Goal: Task Accomplishment & Management: Manage account settings

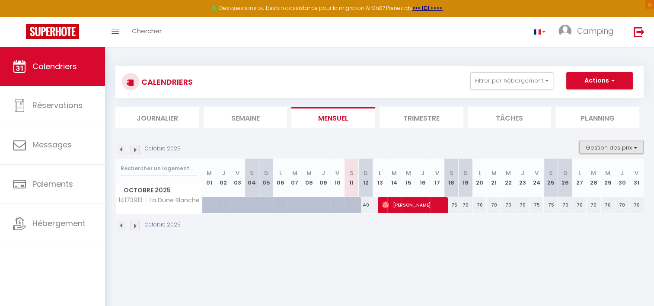
click at [598, 142] on button "Gestion des prix" at bounding box center [611, 147] width 64 height 13
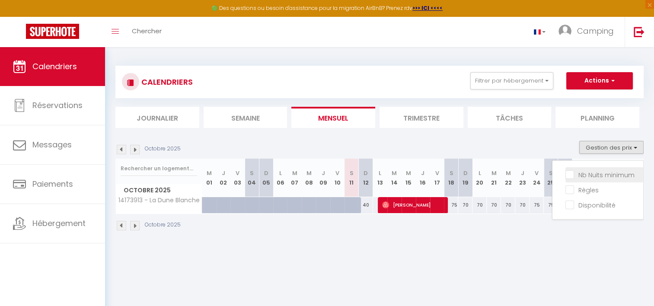
click at [573, 173] on input "Nb Nuits minimum" at bounding box center [604, 174] width 78 height 9
checkbox input "true"
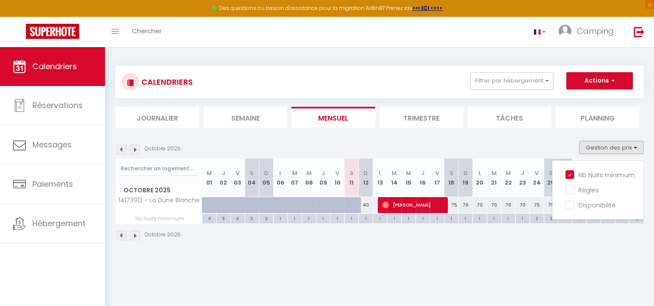
click at [512, 262] on body "🟢 Des questions ou besoin d'assistance pour la migration AirBnB? Prenez rdv >>>…" at bounding box center [327, 200] width 654 height 306
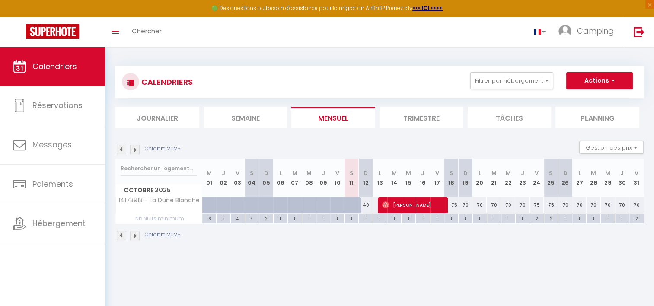
click at [536, 220] on div "2" at bounding box center [537, 218] width 14 height 8
type input "2"
type input "Ven 24 Octobre 2025"
type input "Sam 25 Octobre 2025"
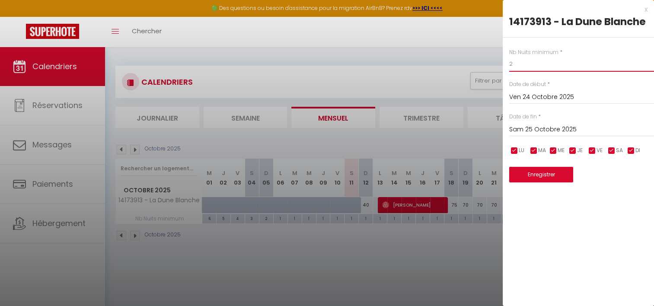
click at [527, 67] on input "2" at bounding box center [581, 64] width 145 height 16
type input "1"
click at [541, 174] on button "Enregistrer" at bounding box center [541, 175] width 64 height 16
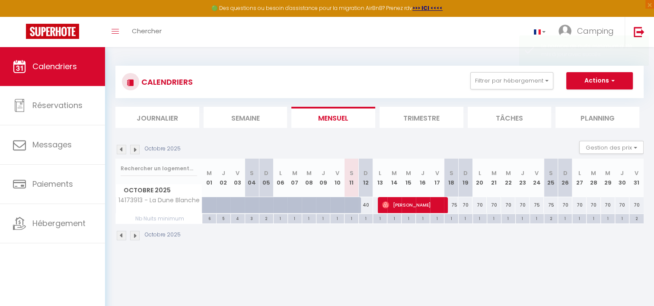
click at [565, 216] on div "1" at bounding box center [565, 218] width 14 height 8
type input "1"
type input "Dim 26 Octobre 2025"
type input "Lun 27 Octobre 2025"
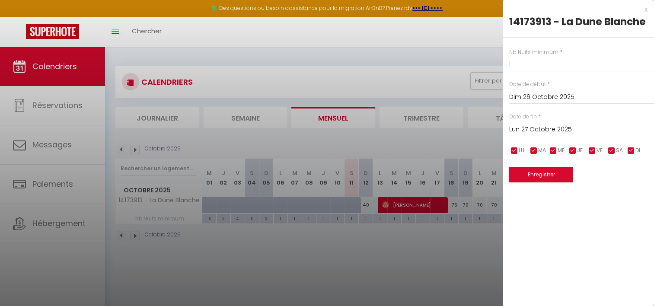
click at [500, 238] on div at bounding box center [327, 153] width 654 height 306
type input "undefined aN undefined NaN"
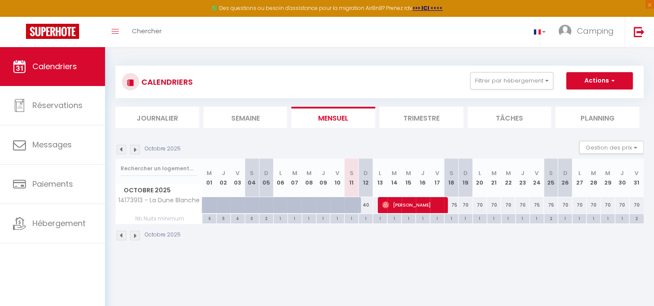
click at [551, 219] on div "2" at bounding box center [551, 218] width 14 height 8
type input "2"
type input "Sam 25 Octobre 2025"
type input "Dim 26 Octobre 2025"
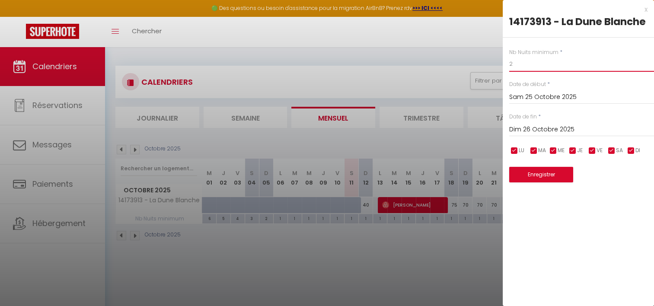
click at [523, 67] on input "2" at bounding box center [581, 64] width 145 height 16
type input "1"
click at [541, 170] on button "Enregistrer" at bounding box center [541, 175] width 64 height 16
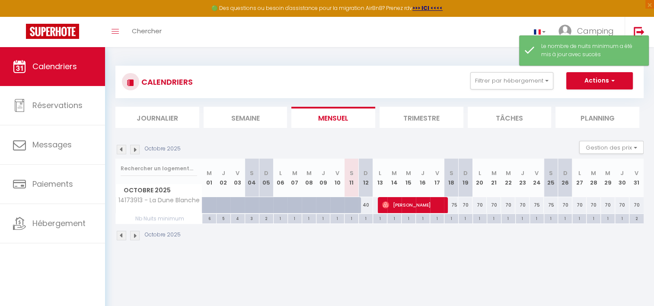
click at [455, 246] on div "Octobre 2025" at bounding box center [379, 236] width 528 height 25
click at [409, 205] on span "[PERSON_NAME]" at bounding box center [413, 205] width 62 height 16
select select "OK"
select select "0"
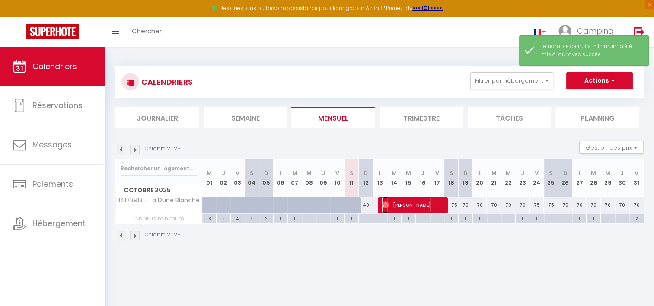
select select "0"
select select "1"
select select
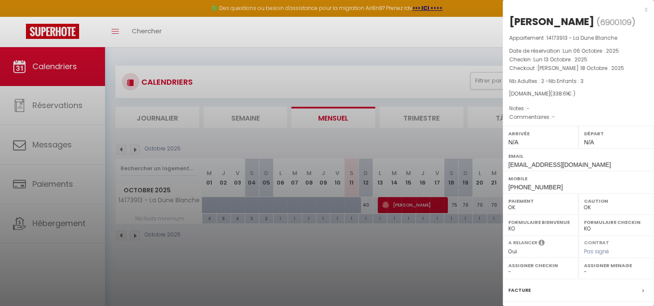
click at [436, 245] on div at bounding box center [327, 153] width 654 height 306
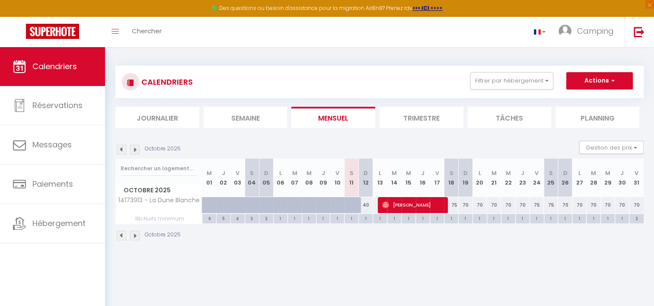
click at [134, 153] on img at bounding box center [135, 150] width 10 height 10
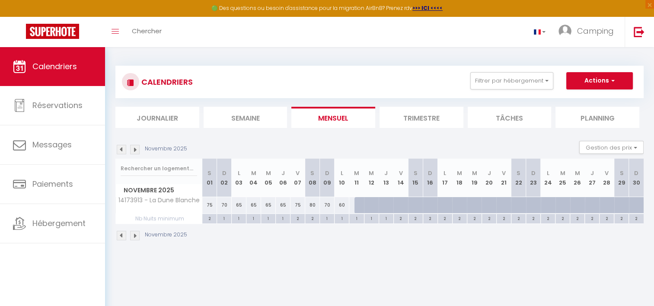
click at [122, 147] on img at bounding box center [122, 150] width 10 height 10
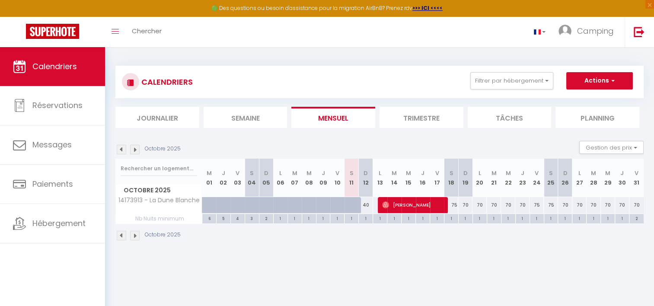
click at [481, 204] on div "70" at bounding box center [479, 205] width 14 height 16
type input "70"
type input "Lun 20 Octobre 2025"
type input "[DATE] Octobre 2025"
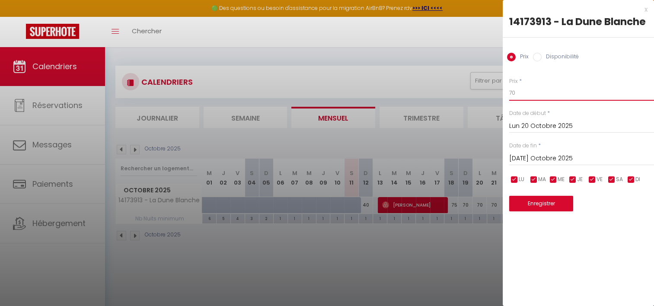
click at [517, 95] on input "70" at bounding box center [581, 93] width 145 height 16
type input "7"
type input "60"
click at [539, 203] on button "Enregistrer" at bounding box center [541, 204] width 64 height 16
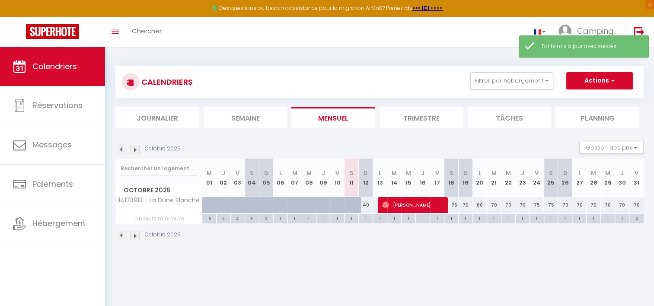
click at [497, 204] on div "70" at bounding box center [494, 205] width 14 height 16
type input "70"
type input "[DATE] Octobre 2025"
type input "Mer 22 Octobre 2025"
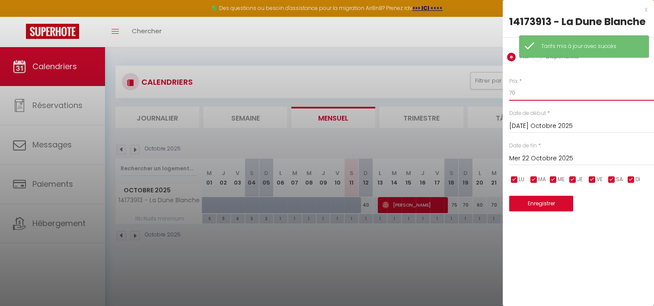
click at [520, 93] on input "70" at bounding box center [581, 93] width 145 height 16
type input "7"
type input "60"
click at [541, 202] on button "Enregistrer" at bounding box center [541, 204] width 64 height 16
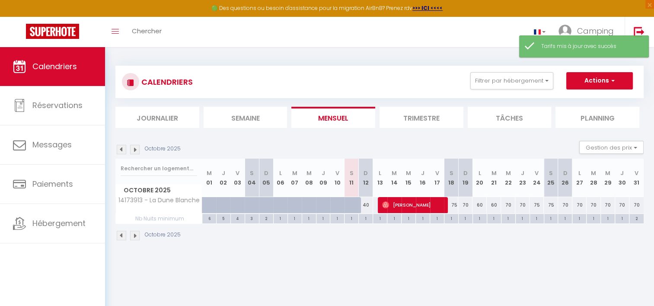
click at [506, 205] on div "70" at bounding box center [508, 205] width 14 height 16
type input "70"
type input "Mer 22 Octobre 2025"
type input "Jeu 23 Octobre 2025"
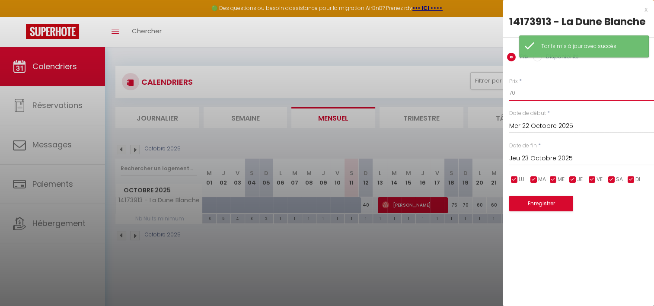
click at [526, 95] on input "70" at bounding box center [581, 93] width 145 height 16
type input "7"
type input "60"
click at [538, 197] on button "Enregistrer" at bounding box center [541, 204] width 64 height 16
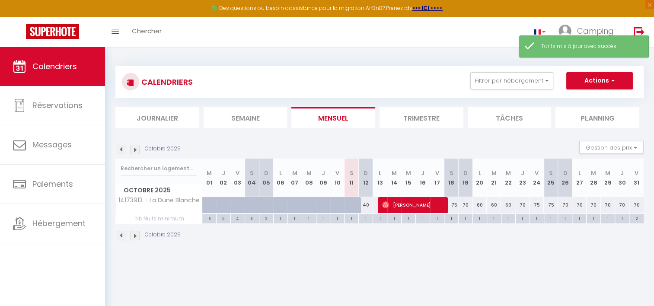
click at [522, 204] on div "70" at bounding box center [522, 205] width 14 height 16
type input "70"
type input "Jeu 23 Octobre 2025"
type input "Ven 24 Octobre 2025"
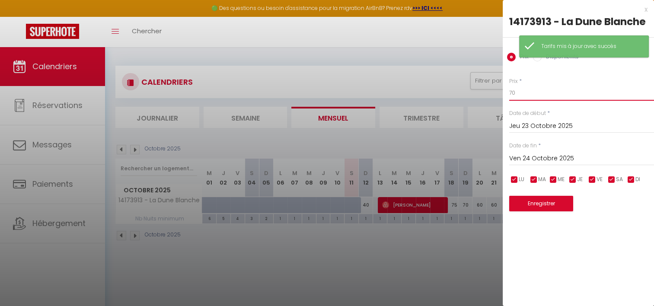
click at [538, 92] on input "70" at bounding box center [581, 93] width 145 height 16
type input "7"
type input "60"
click at [550, 202] on button "Enregistrer" at bounding box center [541, 204] width 64 height 16
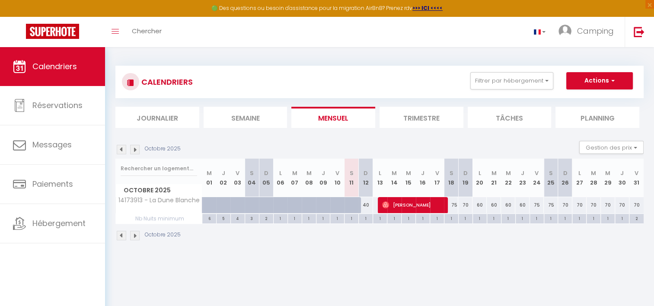
click at [455, 203] on div "75" at bounding box center [451, 205] width 14 height 16
type input "75"
type input "Sam 18 Octobre 2025"
type input "Dim 19 Octobre 2025"
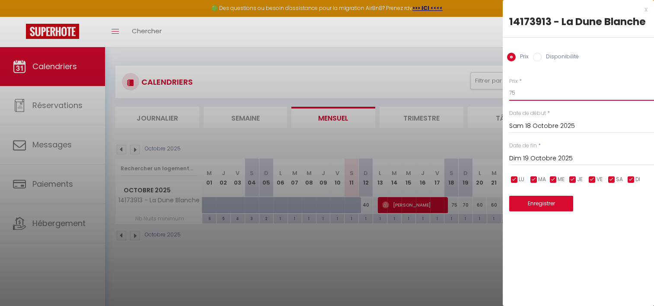
click at [529, 88] on input "75" at bounding box center [581, 93] width 145 height 16
type input "7"
type input "70"
click at [536, 203] on button "Enregistrer" at bounding box center [541, 204] width 64 height 16
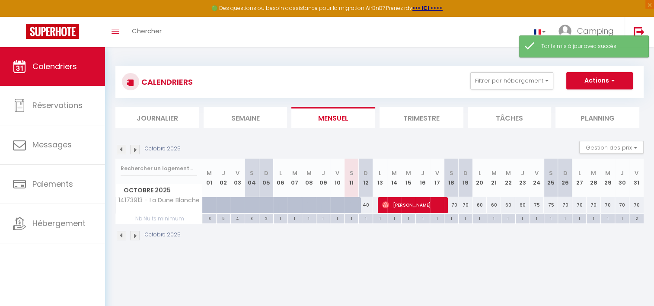
click at [465, 203] on div "70" at bounding box center [465, 205] width 14 height 16
type input "70"
type input "Dim 19 Octobre 2025"
type input "Lun 20 Octobre 2025"
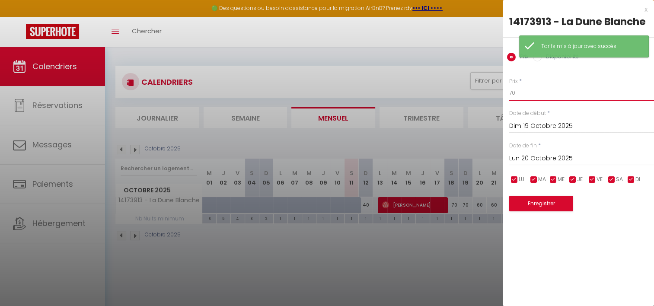
click at [531, 93] on input "70" at bounding box center [581, 93] width 145 height 16
type input "7"
type input "65"
click at [535, 202] on button "Enregistrer" at bounding box center [541, 204] width 64 height 16
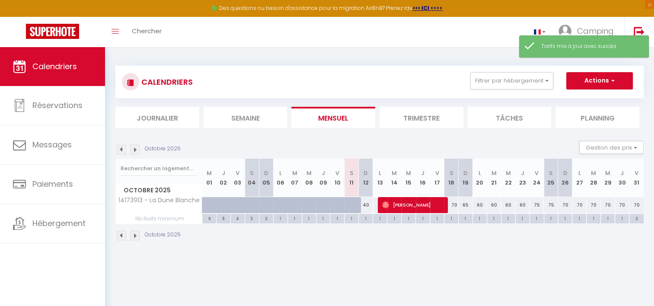
click at [467, 204] on div "65" at bounding box center [465, 205] width 14 height 16
type input "65"
type input "Dim 19 Octobre 2025"
type input "Lun 20 Octobre 2025"
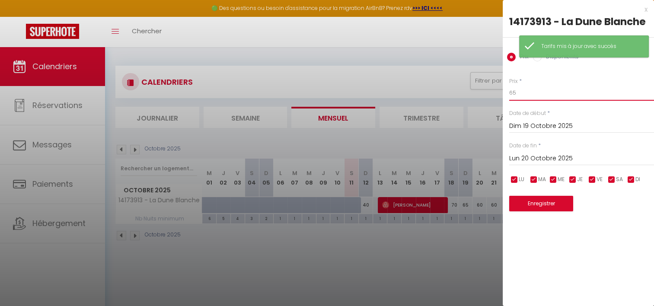
click at [527, 91] on input "65" at bounding box center [581, 93] width 145 height 16
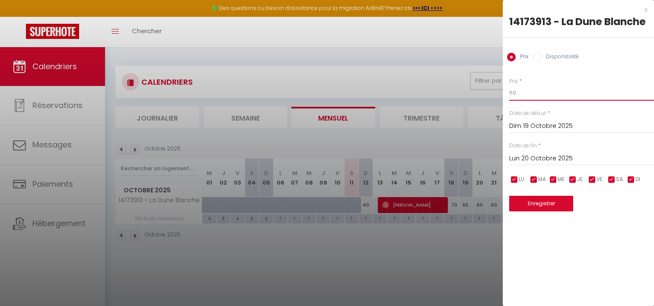
type input "60"
click at [543, 206] on button "Enregistrer" at bounding box center [541, 204] width 64 height 16
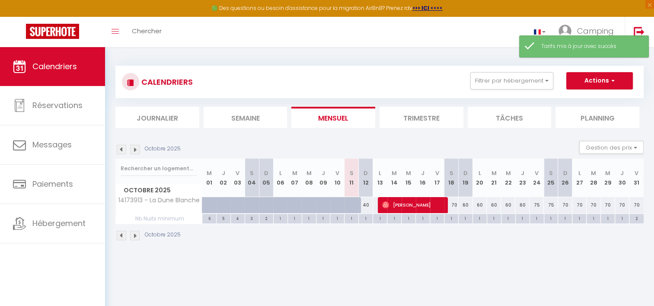
click at [367, 204] on div "40" at bounding box center [366, 205] width 14 height 16
type input "40"
type input "Dim 12 Octobre 2025"
type input "Lun 13 Octobre 2025"
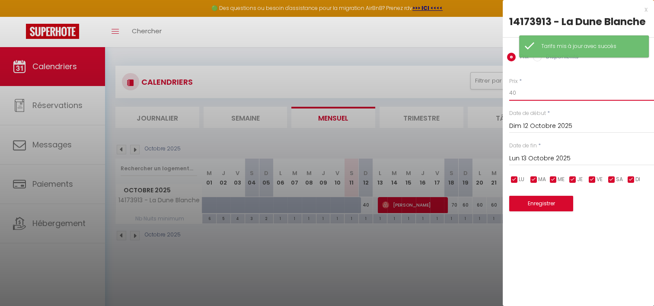
click at [518, 93] on input "40" at bounding box center [581, 93] width 145 height 16
type input "4"
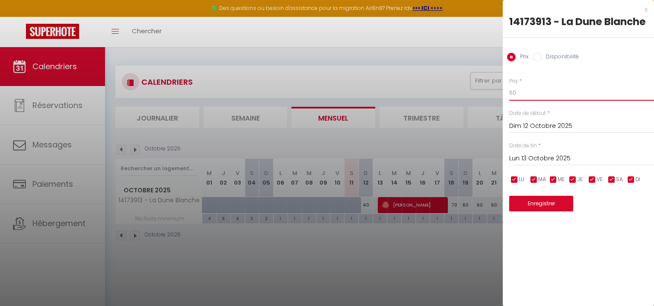
type input "50"
click at [545, 206] on button "Enregistrer" at bounding box center [541, 204] width 64 height 16
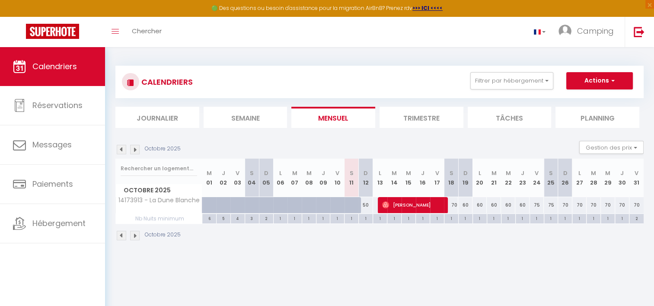
click at [566, 203] on div "70" at bounding box center [565, 205] width 14 height 16
type input "70"
type input "Dim 26 Octobre 2025"
type input "Lun 27 Octobre 2025"
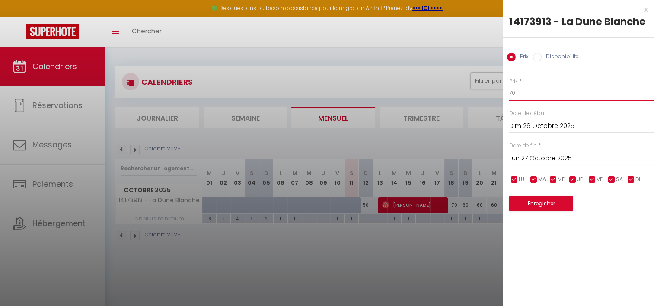
click at [521, 93] on input "70" at bounding box center [581, 93] width 145 height 16
type input "7"
type input "60"
click at [534, 197] on button "Enregistrer" at bounding box center [541, 204] width 64 height 16
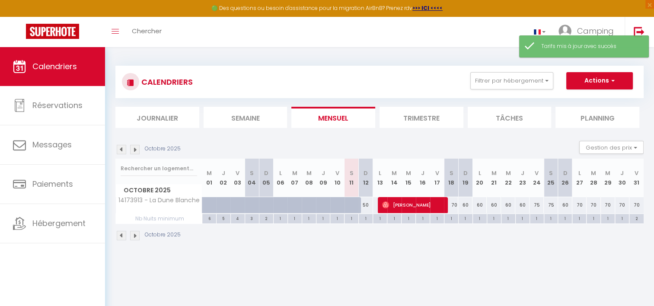
click at [580, 203] on div "70" at bounding box center [579, 205] width 14 height 16
type input "70"
type input "Lun 27 Octobre 2025"
type input "[DATE] Octobre 2025"
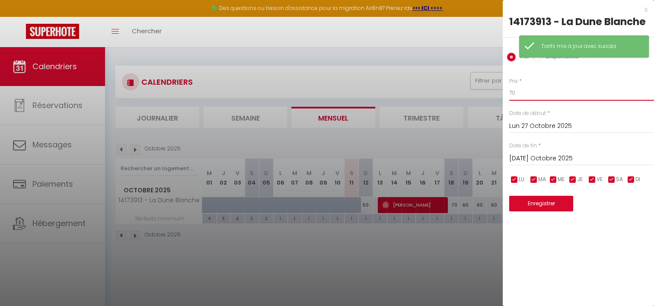
click at [526, 97] on input "70" at bounding box center [581, 93] width 145 height 16
type input "7"
type input "60"
click at [542, 201] on button "Enregistrer" at bounding box center [541, 204] width 64 height 16
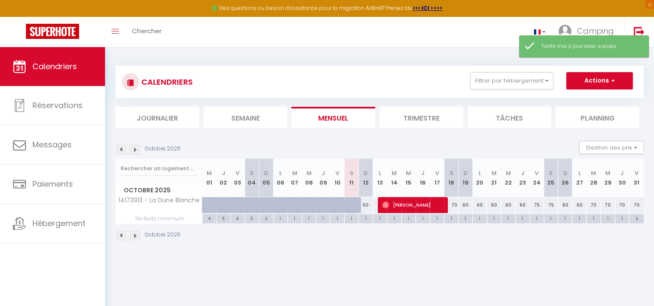
click at [593, 204] on div "70" at bounding box center [593, 205] width 14 height 16
type input "70"
type input "[DATE] Octobre 2025"
type input "Mer 29 Octobre 2025"
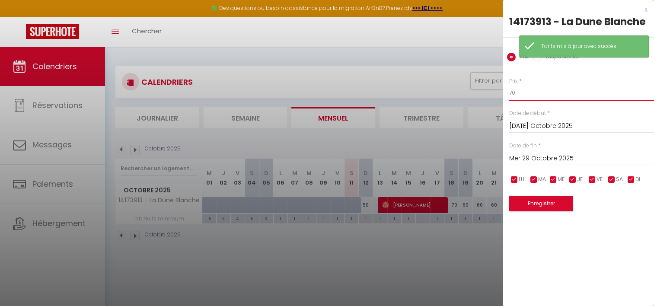
click at [525, 90] on input "70" at bounding box center [581, 93] width 145 height 16
type input "7"
type input "60"
click at [540, 199] on button "Enregistrer" at bounding box center [541, 204] width 64 height 16
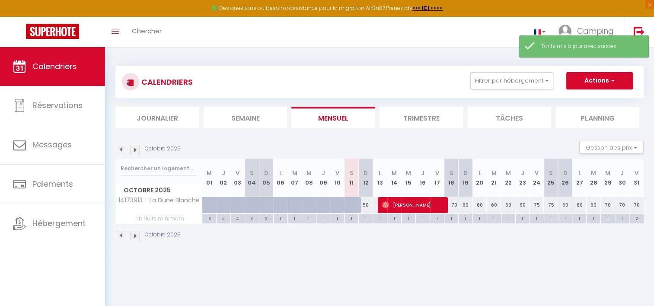
click at [605, 205] on div "70" at bounding box center [608, 205] width 14 height 16
type input "70"
type input "Mer 29 Octobre 2025"
type input "Jeu 30 Octobre 2025"
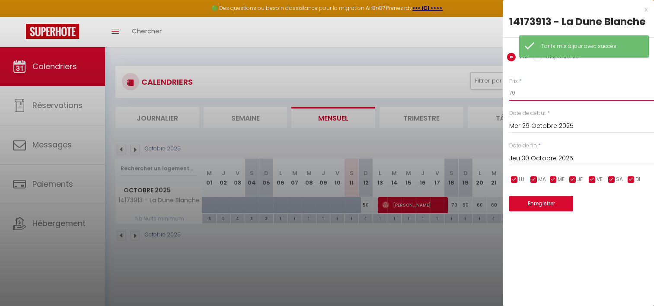
click at [518, 93] on input "70" at bounding box center [581, 93] width 145 height 16
type input "7"
type input "60"
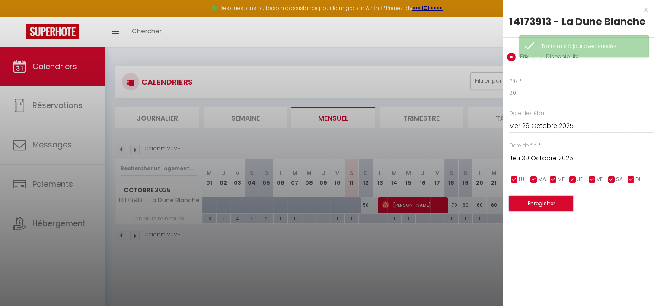
click at [548, 204] on button "Enregistrer" at bounding box center [541, 204] width 64 height 16
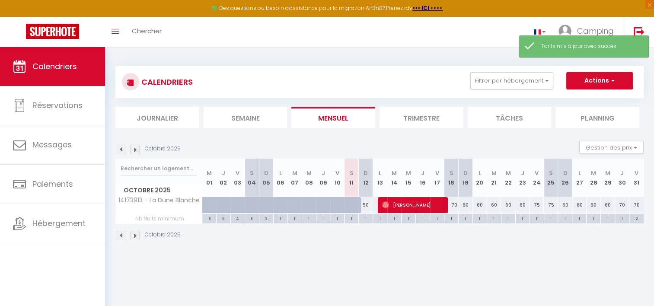
click at [624, 204] on div "70" at bounding box center [622, 205] width 14 height 16
type input "70"
type input "Jeu 30 Octobre 2025"
type input "Ven 31 Octobre 2025"
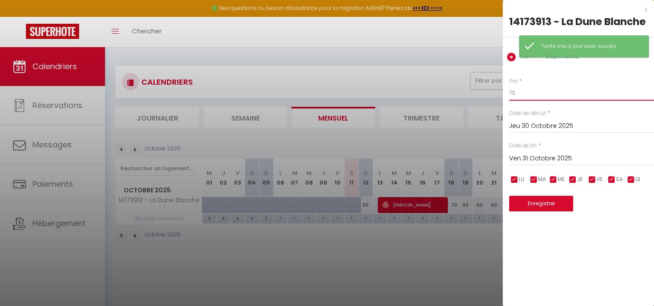
click at [529, 92] on input "70" at bounding box center [581, 93] width 145 height 16
type input "7"
type input "60"
click at [542, 205] on button "Enregistrer" at bounding box center [541, 204] width 64 height 16
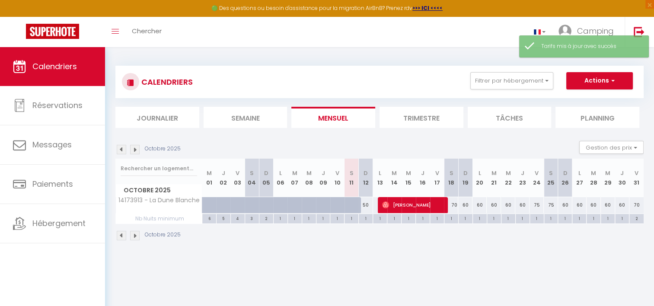
click at [637, 219] on div "2" at bounding box center [636, 218] width 14 height 8
type input "2"
type input "Ven 31 Octobre 2025"
type input "[PERSON_NAME] 01 Novembre 2025"
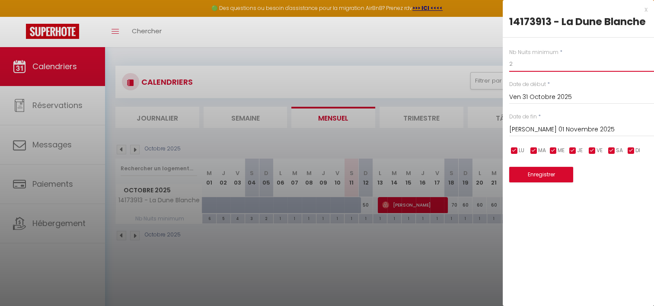
click at [524, 62] on input "2" at bounding box center [581, 64] width 145 height 16
click at [478, 245] on div at bounding box center [327, 153] width 654 height 306
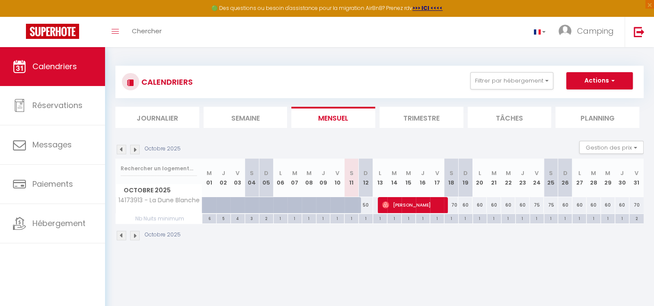
click at [536, 218] on div "1" at bounding box center [537, 218] width 14 height 8
type input "1"
type input "Ven 24 Octobre 2025"
type input "Sam 25 Octobre 2025"
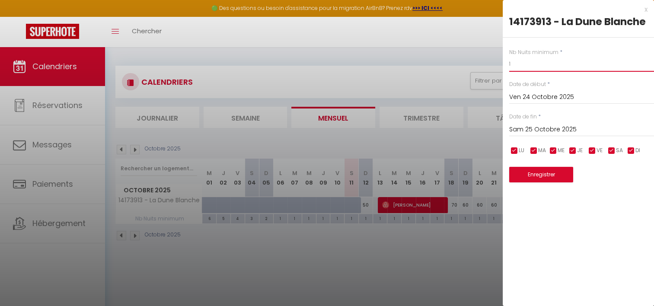
click at [519, 68] on input "1" at bounding box center [581, 64] width 145 height 16
type input "2"
click at [545, 178] on button "Enregistrer" at bounding box center [541, 175] width 64 height 16
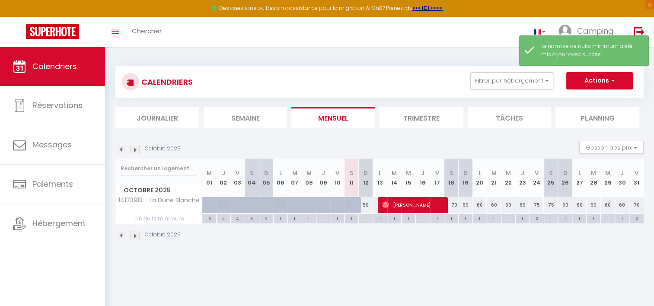
click at [553, 216] on div "1" at bounding box center [551, 218] width 14 height 8
type input "1"
type input "Sam 25 Octobre 2025"
type input "Dim 26 Octobre 2025"
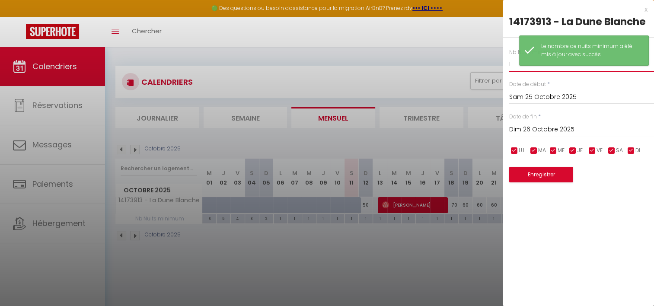
click at [516, 64] on input "1" at bounding box center [581, 64] width 145 height 16
type input "5"
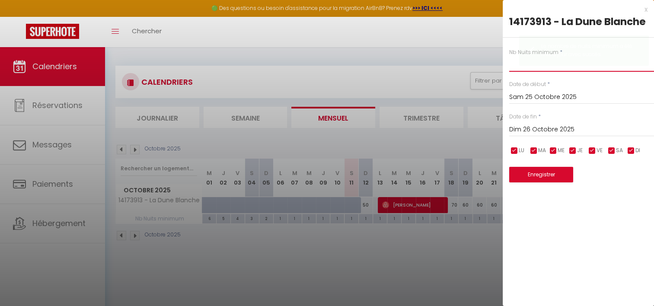
type input "2"
type input "1"
click at [550, 171] on button "Enregistrer" at bounding box center [541, 175] width 64 height 16
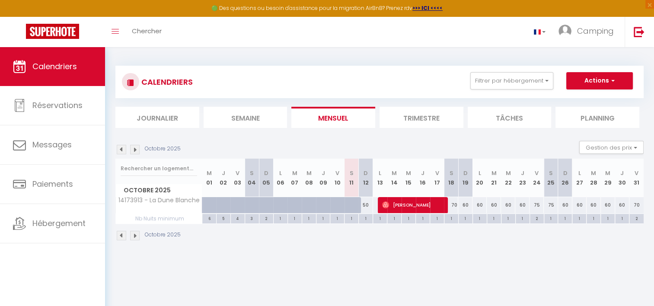
click at [536, 218] on div "2" at bounding box center [537, 218] width 14 height 8
type input "2"
type input "Ven 24 Octobre 2025"
type input "Sam 25 Octobre 2025"
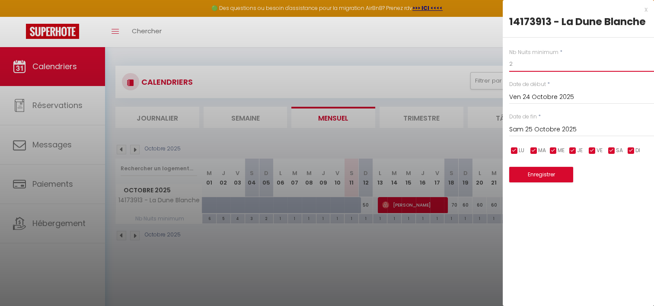
click at [520, 63] on input "2" at bounding box center [581, 64] width 145 height 16
type input "1"
click at [532, 171] on button "Enregistrer" at bounding box center [541, 175] width 64 height 16
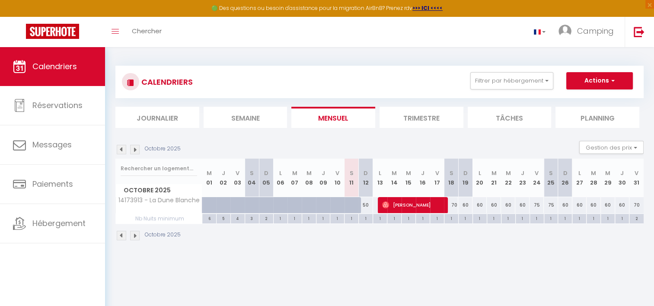
click at [123, 152] on img at bounding box center [122, 150] width 10 height 10
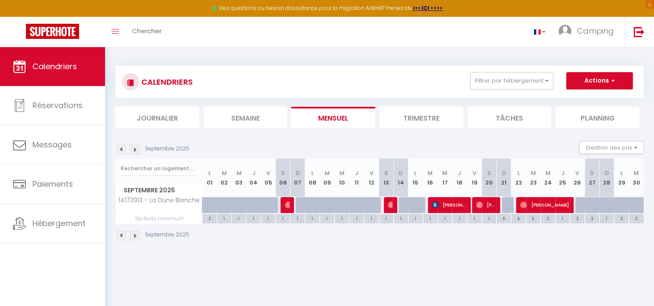
click at [123, 151] on img at bounding box center [122, 150] width 10 height 10
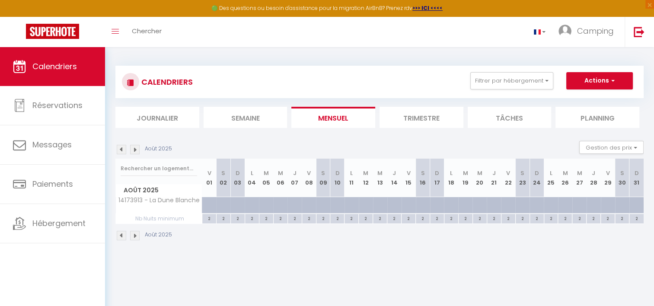
click at [123, 151] on img at bounding box center [122, 150] width 10 height 10
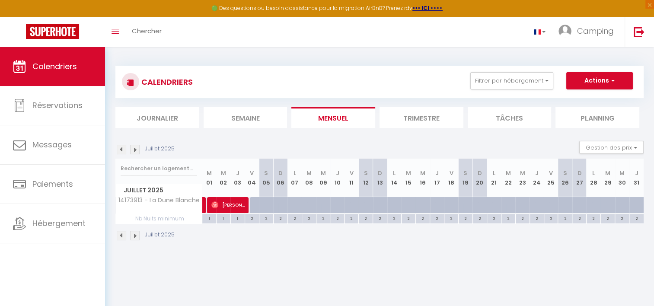
click at [123, 151] on img at bounding box center [122, 150] width 10 height 10
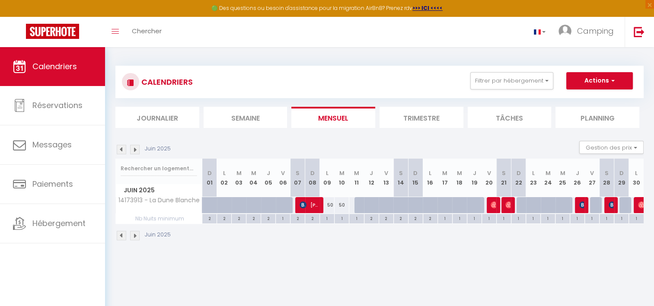
click at [122, 151] on img at bounding box center [122, 150] width 10 height 10
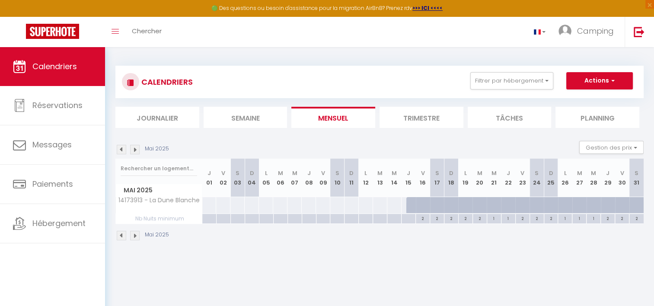
click at [134, 152] on img at bounding box center [135, 150] width 10 height 10
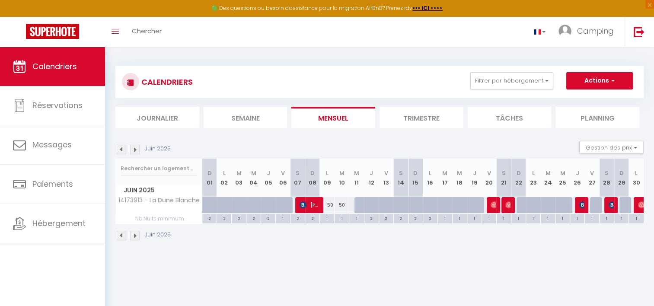
click at [134, 150] on img at bounding box center [135, 150] width 10 height 10
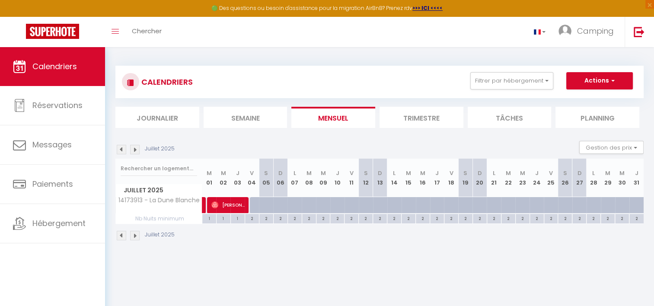
click at [137, 149] on img at bounding box center [135, 150] width 10 height 10
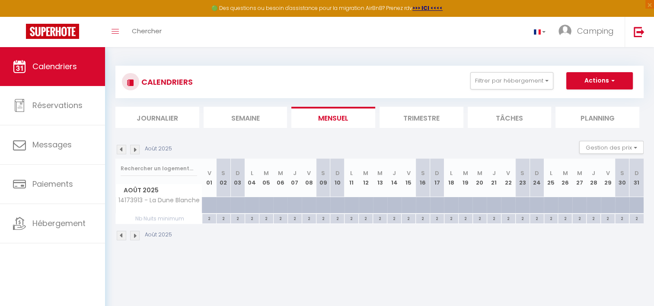
click at [135, 150] on img at bounding box center [135, 150] width 10 height 10
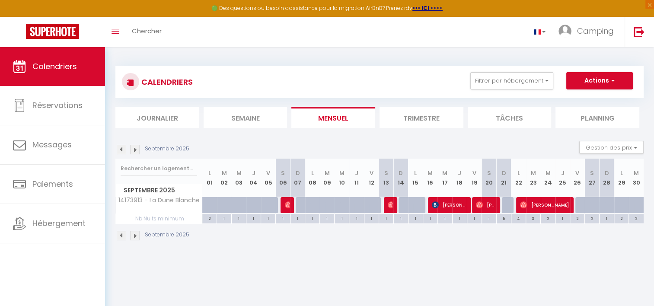
click at [137, 150] on img at bounding box center [135, 150] width 10 height 10
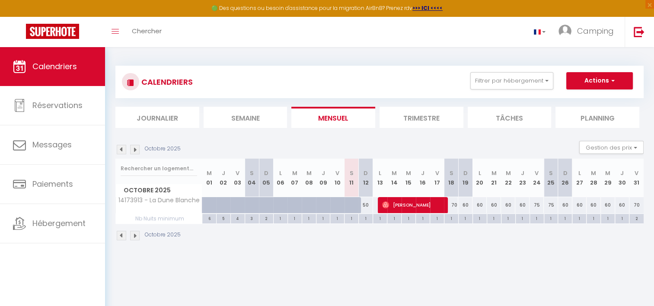
click at [368, 204] on div "50" at bounding box center [366, 205] width 14 height 16
type input "50"
type input "Dim 12 Octobre 2025"
type input "Lun 13 Octobre 2025"
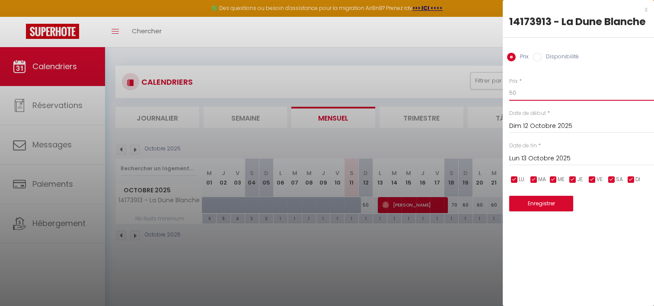
click at [522, 95] on input "50" at bounding box center [581, 93] width 145 height 16
type input "50"
click at [535, 201] on button "Enregistrer" at bounding box center [541, 204] width 64 height 16
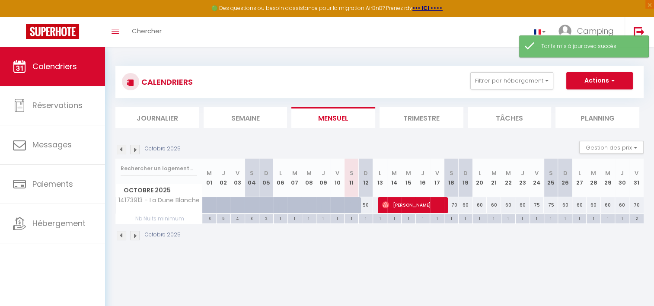
click at [467, 204] on div "60" at bounding box center [465, 205] width 14 height 16
type input "60"
type input "Dim 19 Octobre 2025"
type input "Lun 20 Octobre 2025"
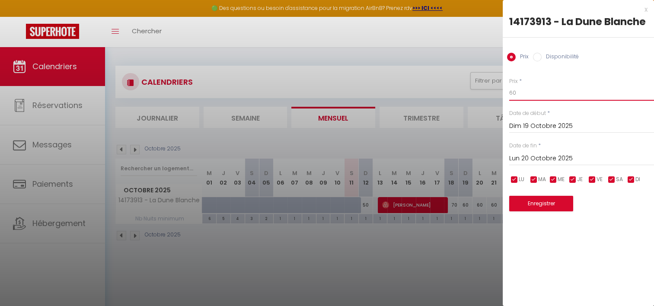
click at [519, 93] on input "60" at bounding box center [581, 93] width 145 height 16
type input "6"
type input "55"
click at [551, 206] on button "Enregistrer" at bounding box center [541, 204] width 64 height 16
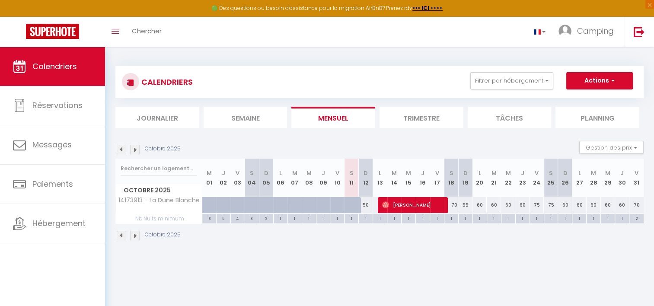
click at [551, 204] on div "75" at bounding box center [551, 205] width 14 height 16
type input "75"
type input "Sam 25 Octobre 2025"
type input "Dim 26 Octobre 2025"
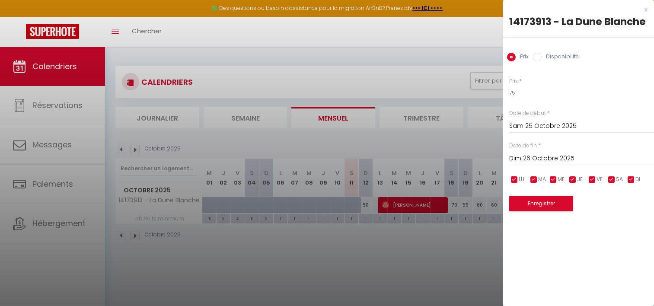
click at [474, 244] on div at bounding box center [327, 153] width 654 height 306
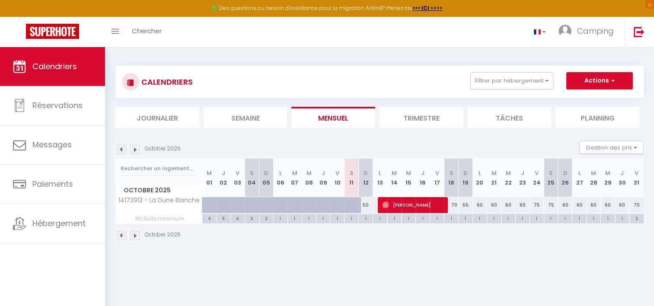
click at [538, 204] on div "75" at bounding box center [536, 205] width 14 height 16
type input "75"
type input "Ven 24 Octobre 2025"
type input "Sam 25 Octobre 2025"
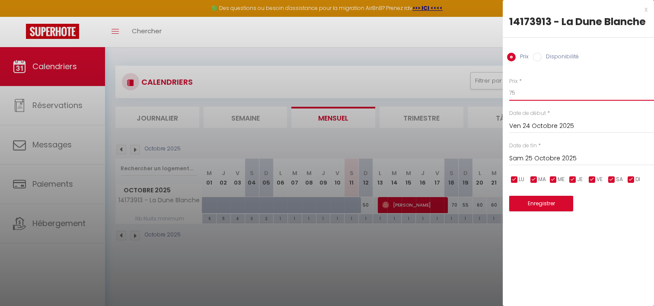
click at [519, 94] on input "75" at bounding box center [581, 93] width 145 height 16
type input "70"
click at [533, 201] on button "Enregistrer" at bounding box center [541, 204] width 64 height 16
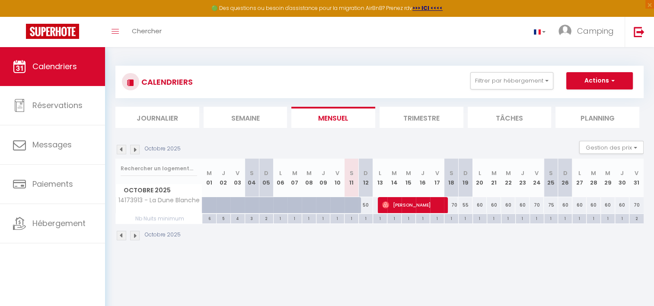
click at [565, 205] on div "60" at bounding box center [565, 205] width 14 height 16
type input "60"
type input "Dim 26 Octobre 2025"
type input "Lun 27 Octobre 2025"
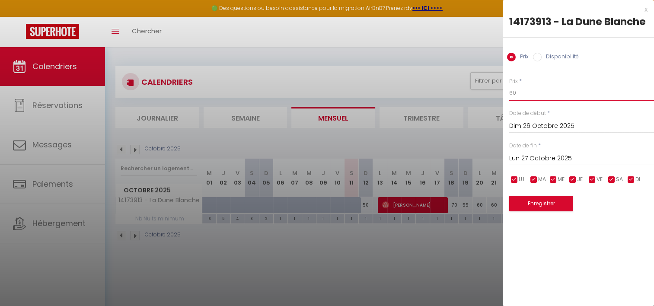
click at [522, 95] on input "60" at bounding box center [581, 93] width 145 height 16
type input "6"
type input "55"
click at [544, 201] on button "Enregistrer" at bounding box center [541, 204] width 64 height 16
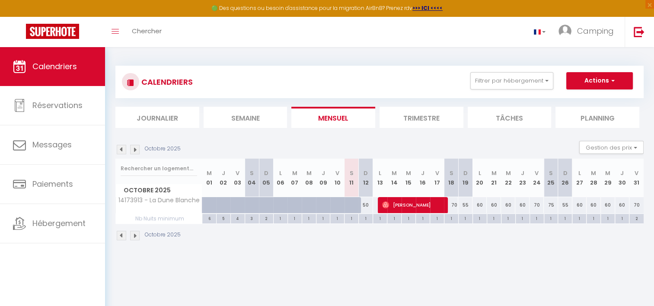
click at [637, 218] on div "2" at bounding box center [636, 218] width 14 height 8
type input "2"
type input "Ven 31 Octobre 2025"
type input "[PERSON_NAME] 01 Novembre 2025"
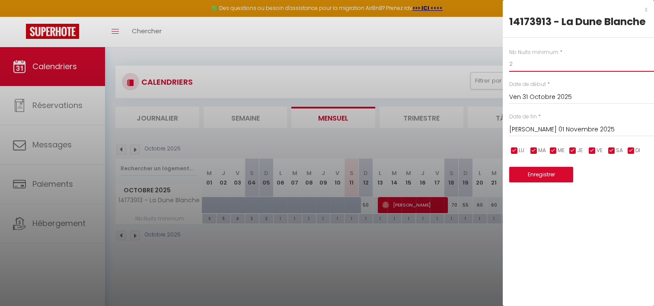
click at [517, 67] on input "2" at bounding box center [581, 64] width 145 height 16
type input "1"
click at [531, 174] on button "Enregistrer" at bounding box center [541, 175] width 64 height 16
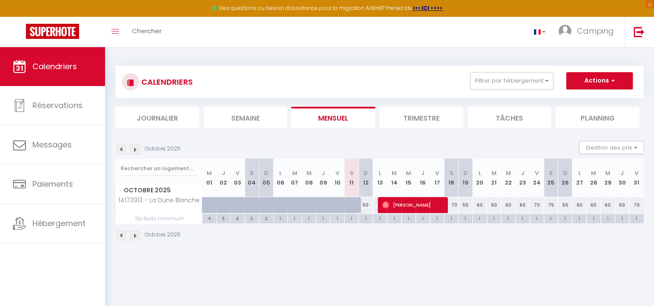
click at [137, 150] on img at bounding box center [135, 150] width 10 height 10
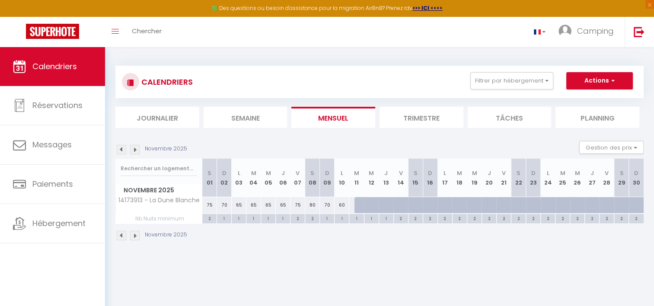
click at [122, 149] on img at bounding box center [122, 150] width 10 height 10
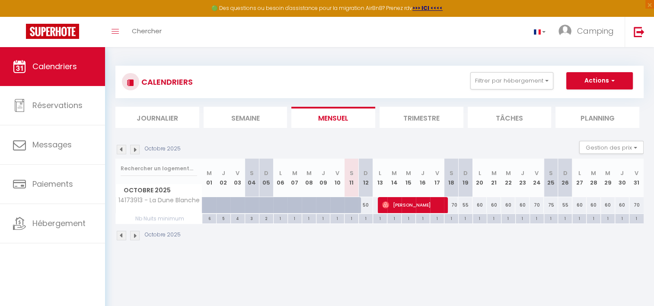
click at [133, 150] on img at bounding box center [135, 150] width 10 height 10
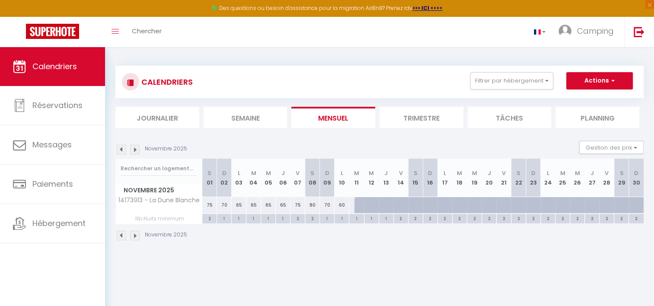
click at [226, 205] on div "70" at bounding box center [224, 205] width 15 height 16
type input "70"
type input "Dim 02 Novembre 2025"
type input "Lun 03 Novembre 2025"
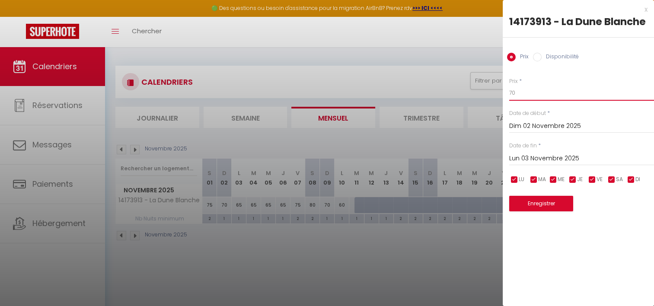
click at [517, 92] on input "70" at bounding box center [581, 93] width 145 height 16
type input "7"
type input "55"
click at [541, 200] on button "Enregistrer" at bounding box center [541, 204] width 64 height 16
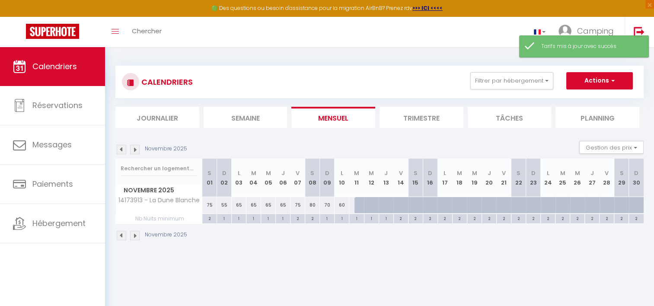
click at [241, 206] on div "65" at bounding box center [239, 205] width 15 height 16
type input "65"
type input "Lun 03 Novembre 2025"
type input "[DATE] Novembre 2025"
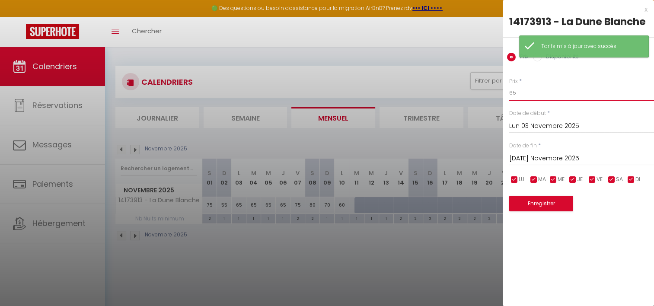
click at [516, 90] on input "65" at bounding box center [581, 93] width 145 height 16
type input "60"
click at [535, 204] on button "Enregistrer" at bounding box center [541, 204] width 64 height 16
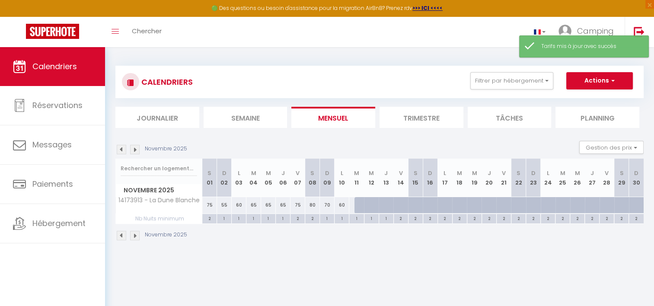
click at [255, 204] on div "65" at bounding box center [253, 205] width 15 height 16
type input "65"
type input "[DATE] Novembre 2025"
type input "Mer 05 Novembre 2025"
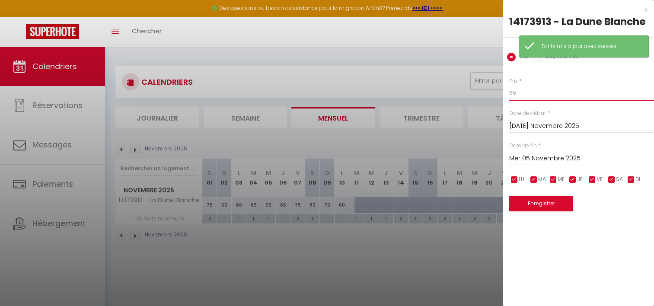
click at [521, 94] on input "65" at bounding box center [581, 93] width 145 height 16
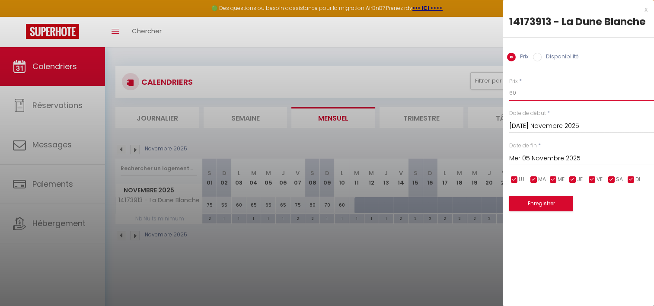
type input "60"
click at [535, 198] on button "Enregistrer" at bounding box center [541, 204] width 64 height 16
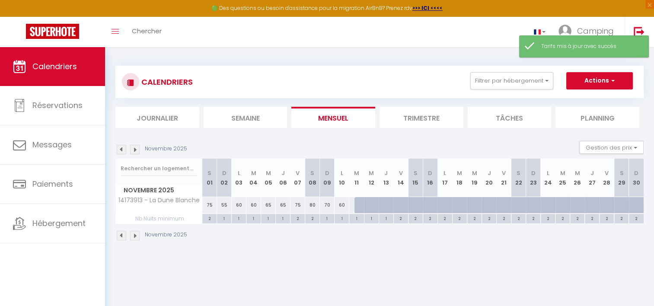
click at [268, 204] on div "65" at bounding box center [268, 205] width 15 height 16
type input "65"
type input "Mer 05 Novembre 2025"
type input "Jeu 06 Novembre 2025"
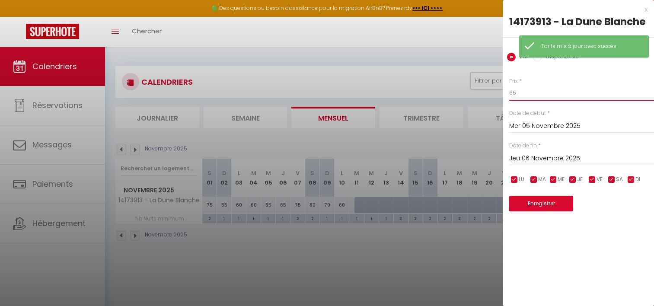
click at [522, 94] on input "65" at bounding box center [581, 93] width 145 height 16
type input "60"
click at [553, 204] on button "Enregistrer" at bounding box center [541, 204] width 64 height 16
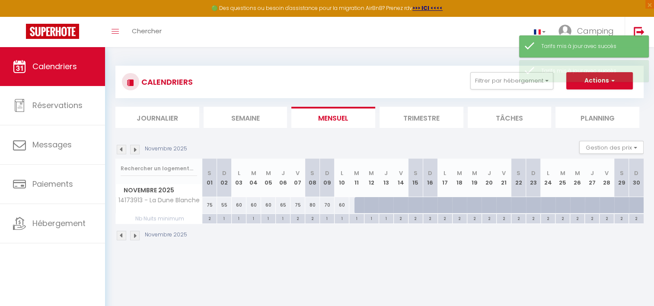
click at [285, 204] on div "65" at bounding box center [283, 205] width 15 height 16
type input "65"
type input "Jeu 06 Novembre 2025"
type input "Ven 07 Novembre 2025"
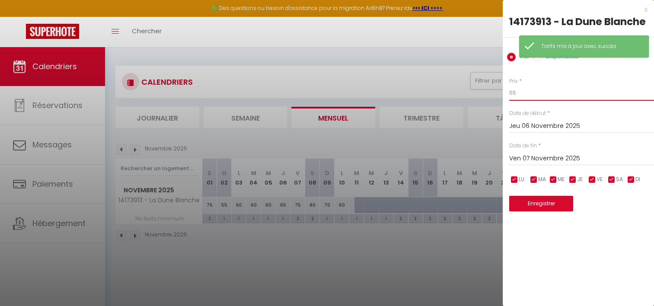
click at [519, 90] on input "65" at bounding box center [581, 93] width 145 height 16
type input "60"
click at [543, 201] on button "Enregistrer" at bounding box center [541, 204] width 64 height 16
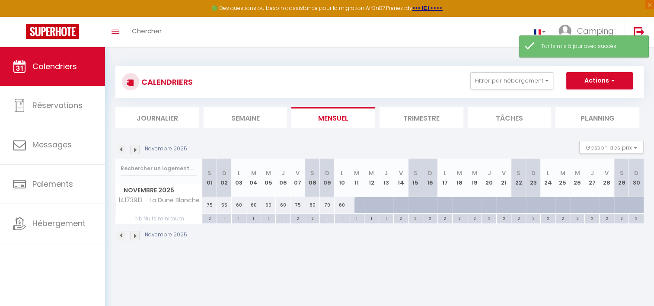
click at [299, 205] on div "75" at bounding box center [297, 205] width 15 height 16
type input "75"
type input "Ven 07 Novembre 2025"
type input "Sam 08 Novembre 2025"
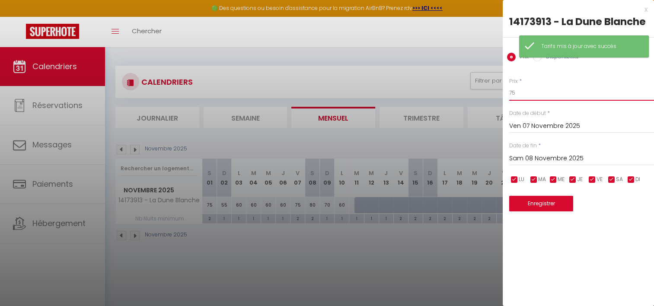
click at [520, 92] on input "75" at bounding box center [581, 93] width 145 height 16
type input "70"
click at [551, 202] on button "Enregistrer" at bounding box center [541, 204] width 64 height 16
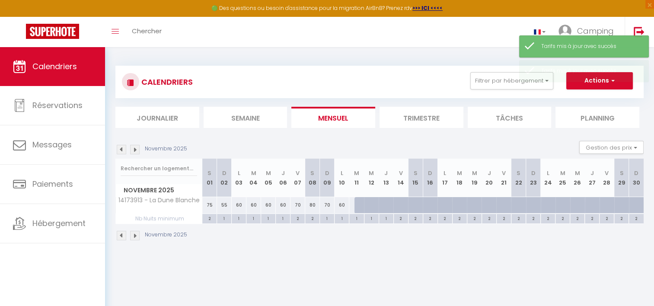
click at [313, 204] on div "80" at bounding box center [312, 205] width 15 height 16
type input "80"
type input "Sam 08 Novembre 2025"
type input "Dim 09 Novembre 2025"
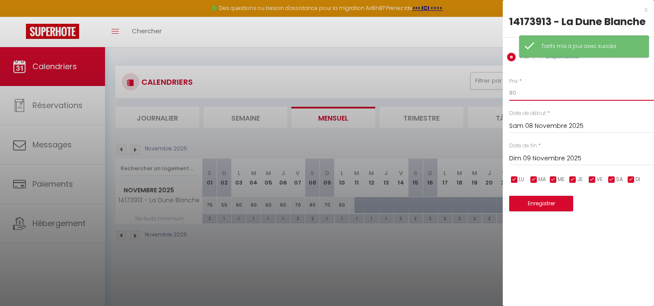
click at [528, 97] on input "80" at bounding box center [581, 93] width 145 height 16
type input "8"
type input "75"
click at [535, 203] on button "Enregistrer" at bounding box center [541, 204] width 64 height 16
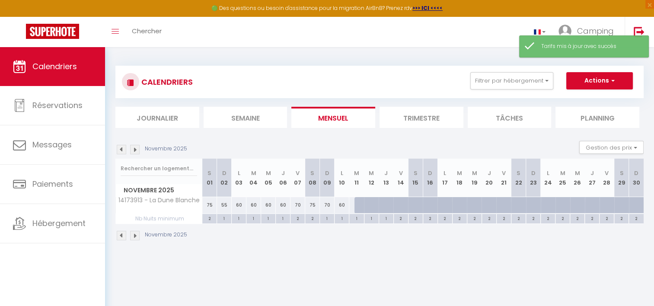
click at [331, 204] on div "70" at bounding box center [327, 205] width 15 height 16
type input "70"
type input "Dim 09 Novembre 2025"
type input "Lun 10 Novembre 2025"
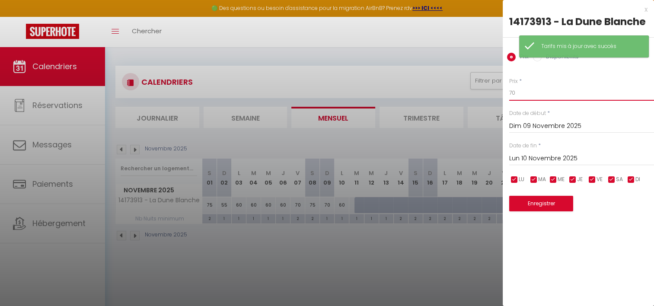
click at [529, 91] on input "70" at bounding box center [581, 93] width 145 height 16
type input "7"
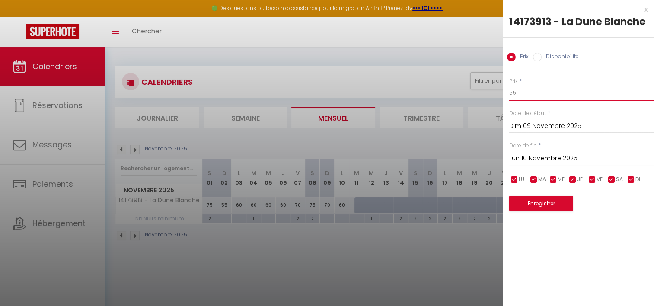
type input "55"
click at [535, 201] on button "Enregistrer" at bounding box center [541, 204] width 64 height 16
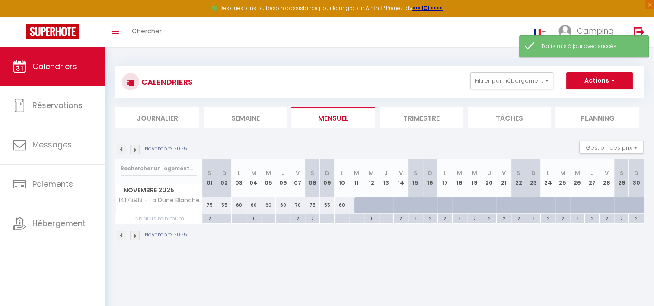
click at [345, 204] on div "60" at bounding box center [341, 205] width 15 height 16
type input "60"
type input "Lun 10 Novembre 2025"
type input "[DATE] Novembre 2025"
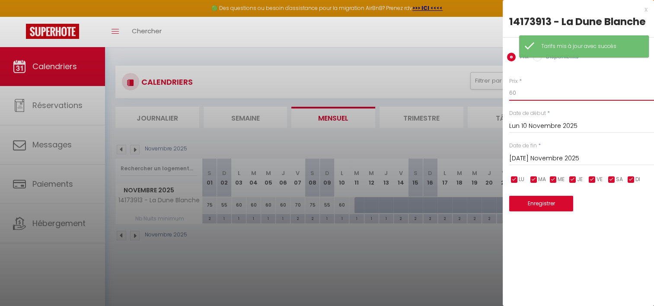
click at [534, 93] on input "60" at bounding box center [581, 93] width 145 height 16
type input "6"
type input "50"
click at [535, 201] on button "Enregistrer" at bounding box center [541, 204] width 64 height 16
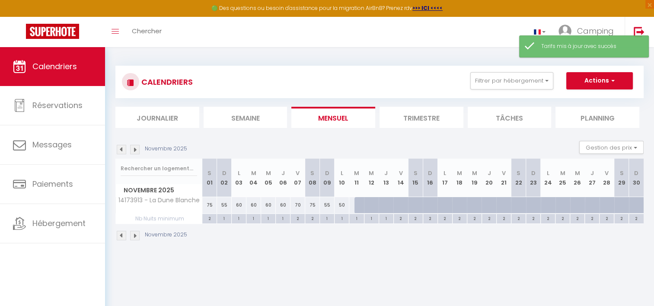
click at [123, 148] on img at bounding box center [122, 150] width 10 height 10
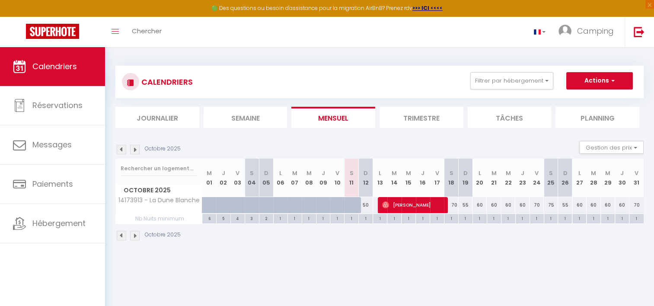
click at [132, 150] on img at bounding box center [135, 150] width 10 height 10
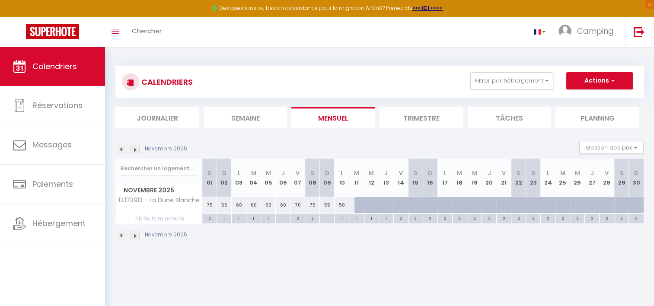
click at [124, 150] on img at bounding box center [122, 150] width 10 height 10
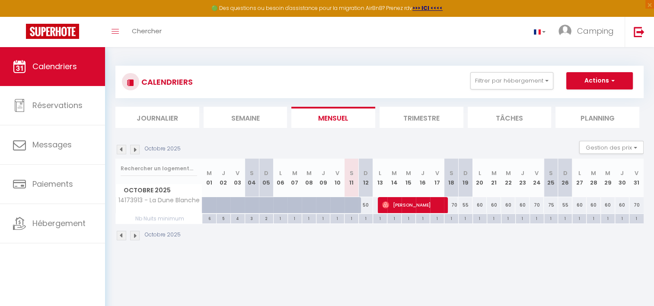
click at [135, 149] on img at bounding box center [135, 150] width 10 height 10
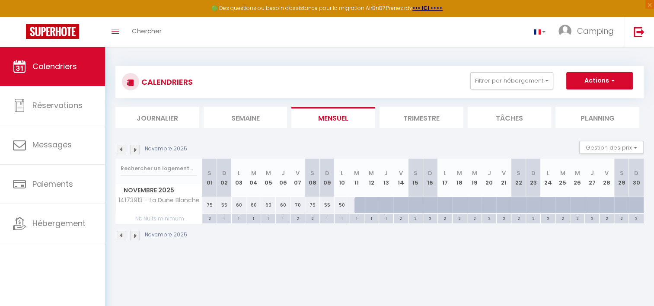
click at [121, 152] on img at bounding box center [122, 150] width 10 height 10
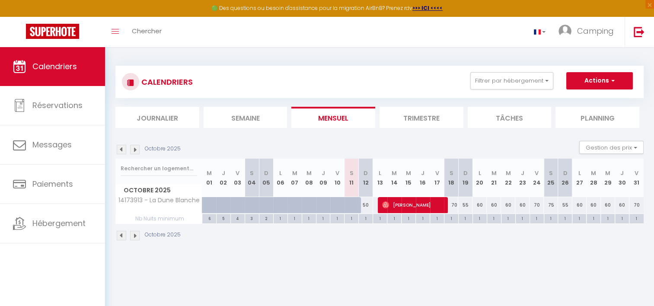
click at [538, 220] on div "1" at bounding box center [537, 218] width 14 height 8
type input "1"
type input "Ven 24 Octobre 2025"
type input "Sam 25 Octobre 2025"
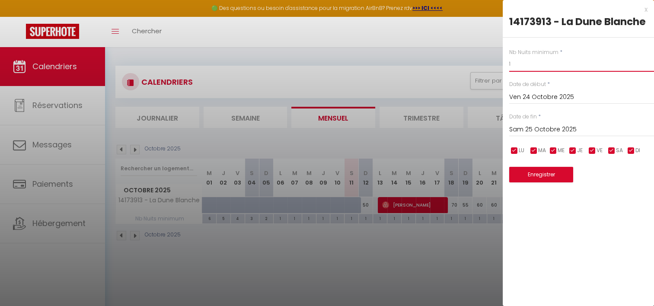
click at [523, 68] on input "1" at bounding box center [581, 64] width 145 height 16
type input "2"
click at [541, 170] on button "Enregistrer" at bounding box center [541, 175] width 64 height 16
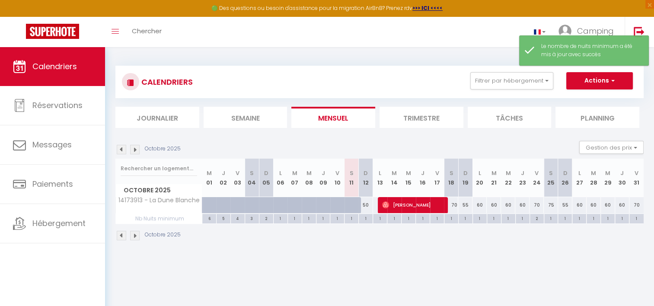
click at [553, 218] on div "1" at bounding box center [551, 218] width 14 height 8
type input "1"
type input "Sam 25 Octobre 2025"
type input "Dim 26 Octobre 2025"
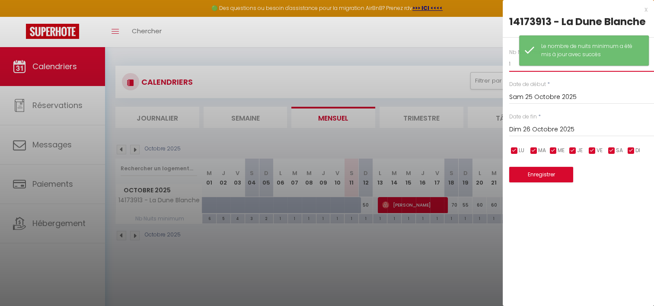
click at [515, 65] on input "1" at bounding box center [581, 64] width 145 height 16
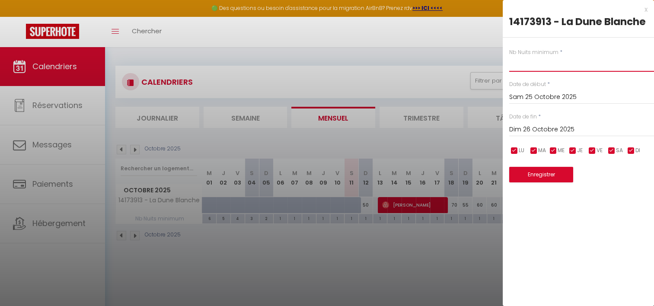
type input "1"
click at [541, 172] on button "Enregistrer" at bounding box center [541, 175] width 64 height 16
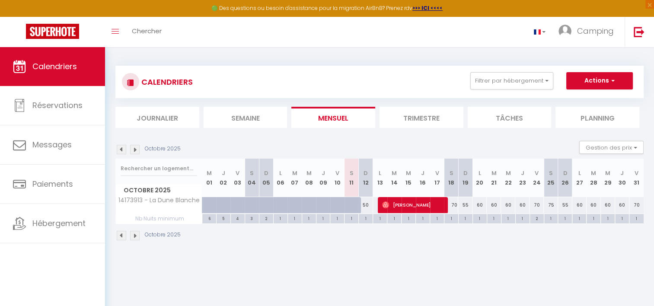
click at [636, 218] on div "1" at bounding box center [636, 218] width 14 height 8
type input "1"
type input "Ven 31 Octobre 2025"
type input "[PERSON_NAME] 01 Novembre 2025"
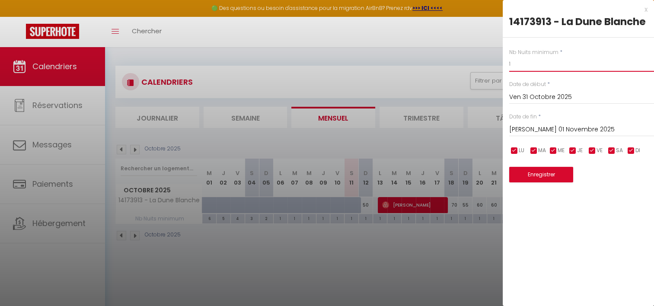
click at [527, 60] on input "1" at bounding box center [581, 64] width 145 height 16
type input "2"
click at [538, 179] on button "Enregistrer" at bounding box center [541, 175] width 64 height 16
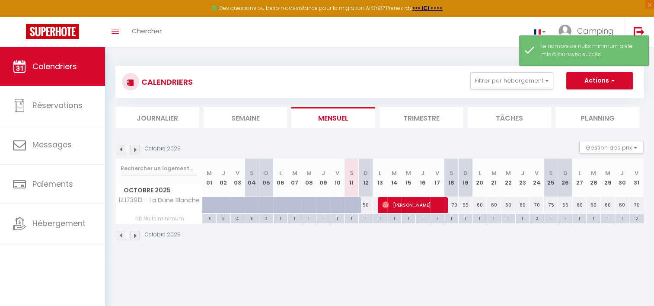
click at [134, 153] on img at bounding box center [135, 150] width 10 height 10
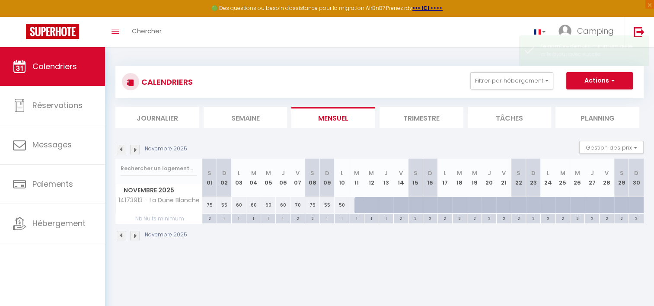
click at [313, 217] on div "2" at bounding box center [312, 218] width 14 height 8
type input "2"
type input "Sam 08 Novembre 2025"
type input "Dim 09 Novembre 2025"
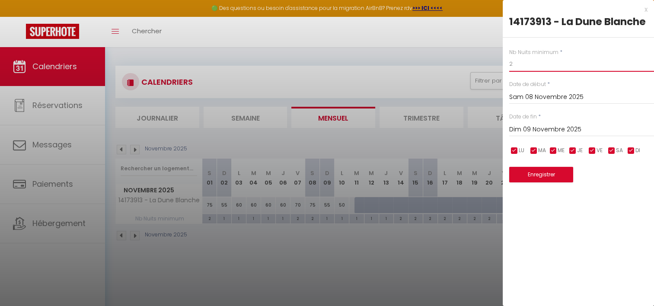
click at [526, 65] on input "2" at bounding box center [581, 64] width 145 height 16
type input "1"
click at [545, 173] on button "Enregistrer" at bounding box center [541, 175] width 64 height 16
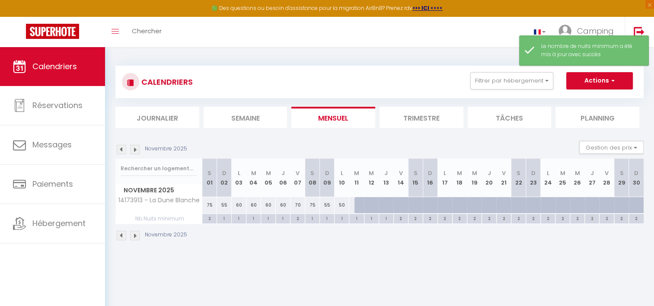
click at [211, 216] on div "2" at bounding box center [209, 218] width 14 height 8
type input "2"
type input "[PERSON_NAME] 01 Novembre 2025"
type input "Dim 02 Novembre 2025"
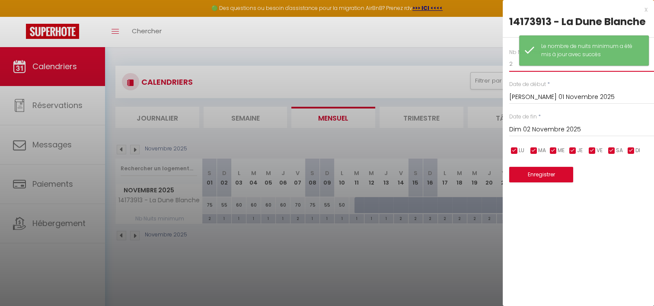
click at [514, 64] on input "2" at bounding box center [581, 64] width 145 height 16
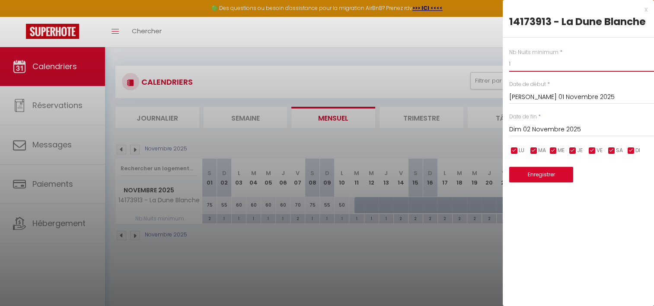
type input "1"
click at [529, 169] on button "Enregistrer" at bounding box center [541, 175] width 64 height 16
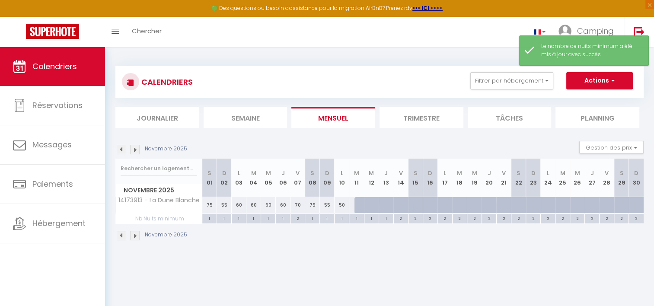
click at [118, 150] on img at bounding box center [122, 150] width 10 height 10
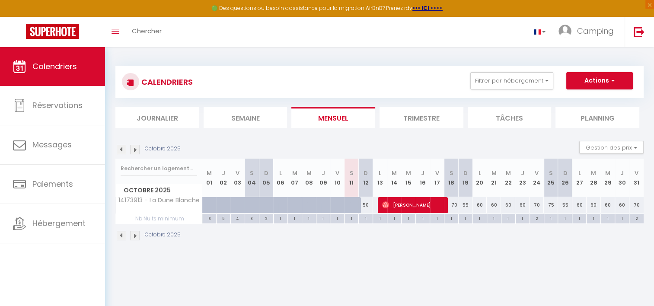
click at [455, 203] on div "70" at bounding box center [451, 205] width 14 height 16
type input "70"
type input "Sam 18 Octobre 2025"
type input "Dim 19 Octobre 2025"
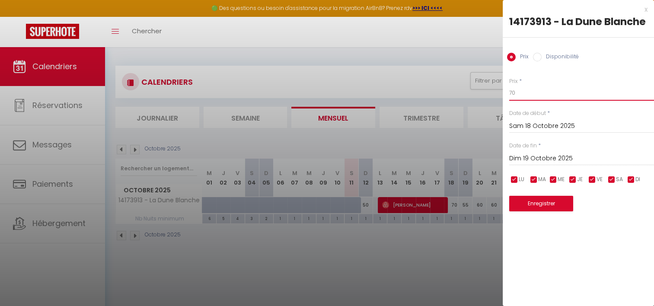
click at [521, 90] on input "70" at bounding box center [581, 93] width 145 height 16
type input "70"
click at [551, 208] on button "Enregistrer" at bounding box center [541, 204] width 64 height 16
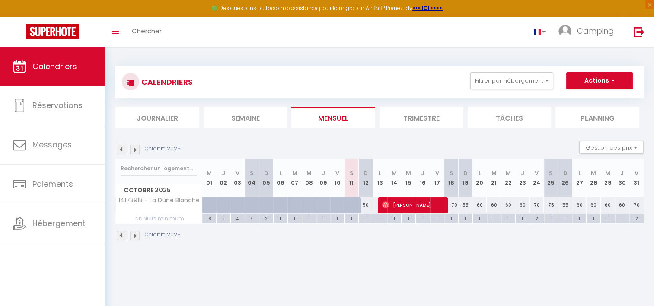
click at [368, 204] on div "50" at bounding box center [366, 205] width 14 height 16
type input "50"
type input "Dim 12 Octobre 2025"
type input "Lun 13 Octobre 2025"
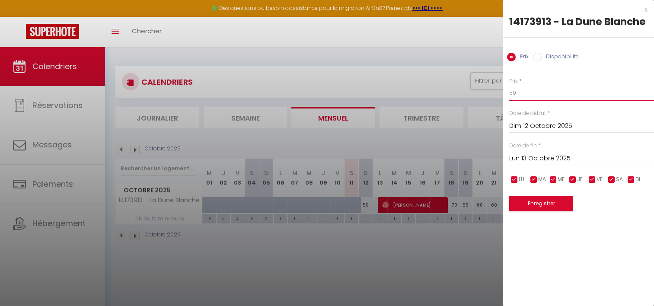
click at [521, 90] on input "50" at bounding box center [581, 93] width 145 height 16
type input "50"
click at [537, 209] on button "Enregistrer" at bounding box center [541, 204] width 64 height 16
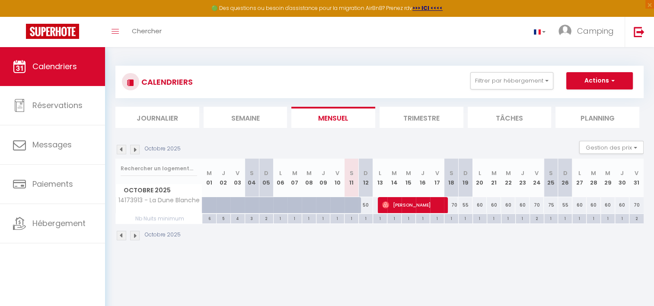
click at [465, 203] on div "55" at bounding box center [465, 205] width 14 height 16
type input "55"
type input "Dim 19 Octobre 2025"
type input "Lun 20 Octobre 2025"
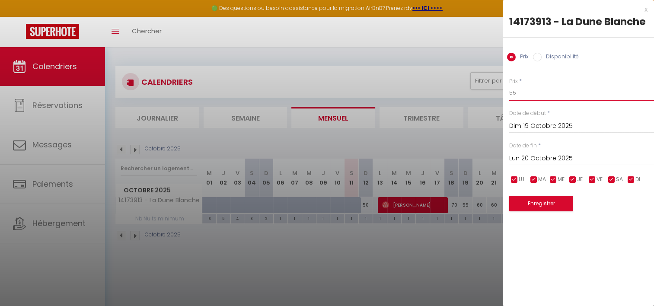
click at [518, 94] on input "55" at bounding box center [581, 93] width 145 height 16
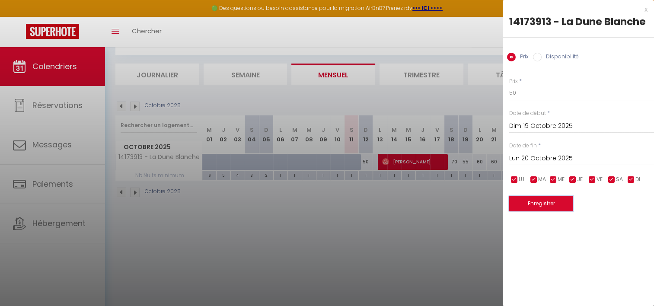
click at [538, 204] on button "Enregistrer" at bounding box center [541, 204] width 64 height 16
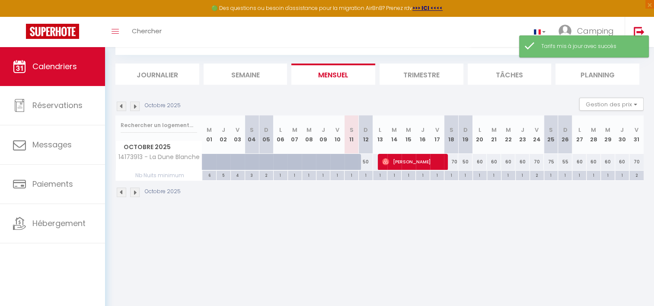
click at [481, 161] on div "60" at bounding box center [479, 162] width 14 height 16
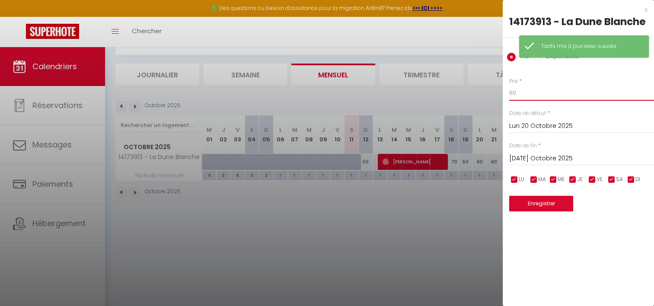
click at [525, 89] on input "60" at bounding box center [581, 93] width 145 height 16
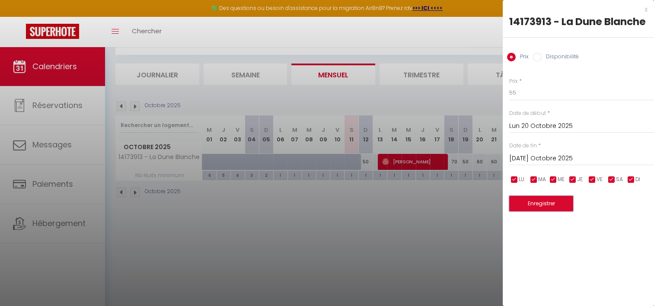
click at [540, 198] on button "Enregistrer" at bounding box center [541, 204] width 64 height 16
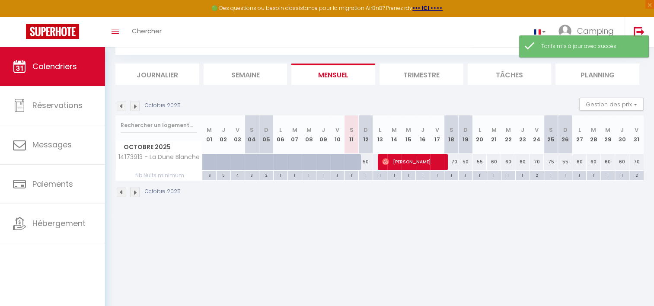
click at [493, 160] on div "60" at bounding box center [494, 162] width 14 height 16
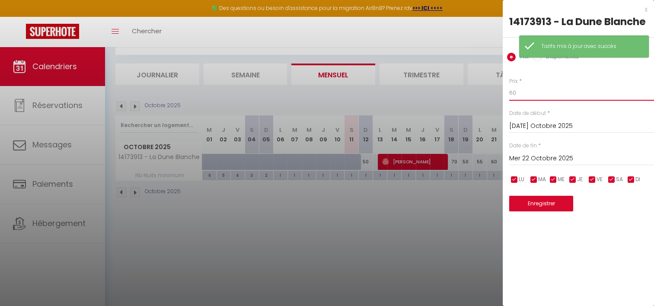
click at [536, 94] on input "60" at bounding box center [581, 93] width 145 height 16
click at [547, 205] on button "Enregistrer" at bounding box center [541, 204] width 64 height 16
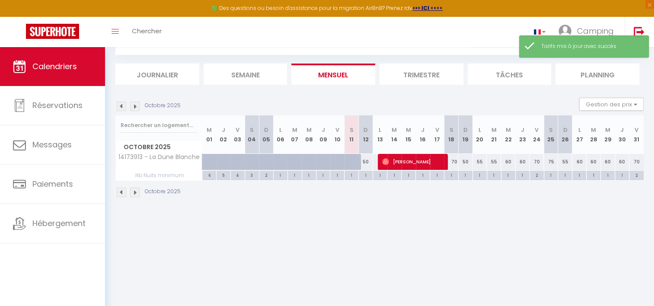
click at [506, 161] on div "60" at bounding box center [508, 162] width 14 height 16
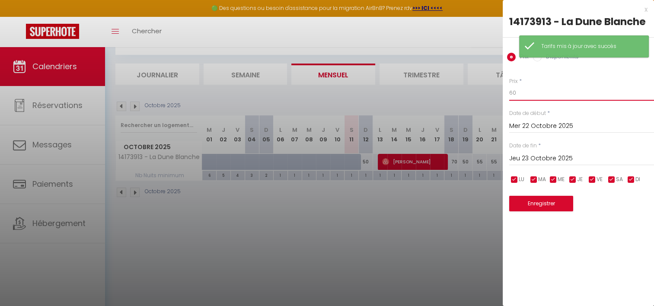
click at [525, 93] on input "60" at bounding box center [581, 93] width 145 height 16
click at [546, 211] on div "x 14173913 - La Dune [PERSON_NAME] Prix Disponibilité Prix * 55 Statut * Dispon…" at bounding box center [578, 112] width 151 height 224
click at [546, 207] on button "Enregistrer" at bounding box center [541, 204] width 64 height 16
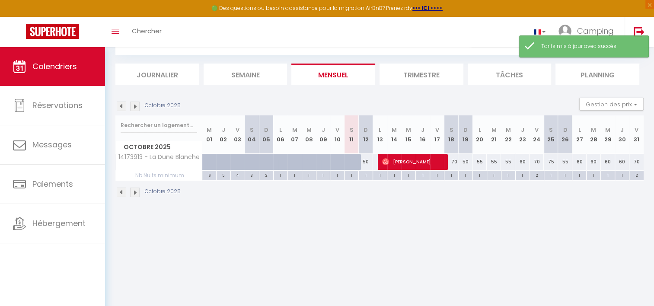
click at [522, 162] on div "60" at bounding box center [522, 162] width 14 height 16
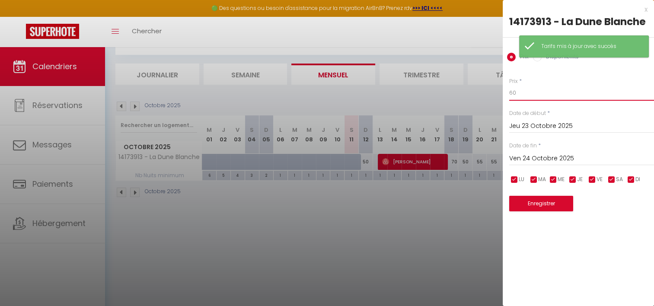
click at [517, 95] on input "60" at bounding box center [581, 93] width 145 height 16
click at [543, 199] on button "Enregistrer" at bounding box center [541, 204] width 64 height 16
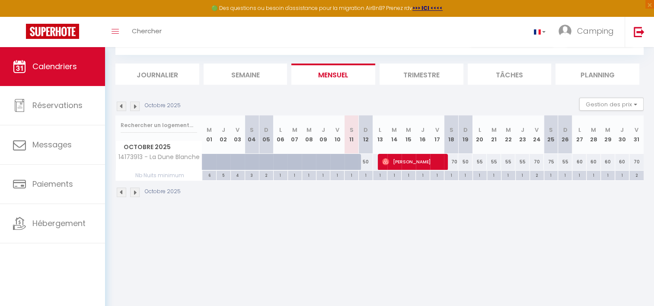
click at [581, 161] on div "60" at bounding box center [579, 162] width 14 height 16
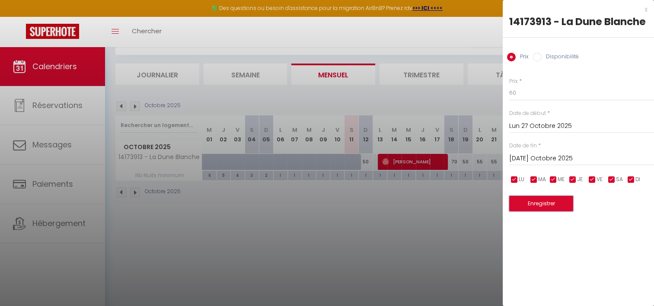
click at [530, 206] on button "Enregistrer" at bounding box center [541, 204] width 64 height 16
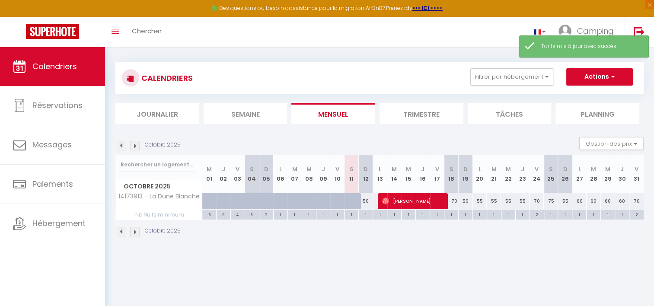
scroll to position [0, 0]
